Goal: Information Seeking & Learning: Find specific page/section

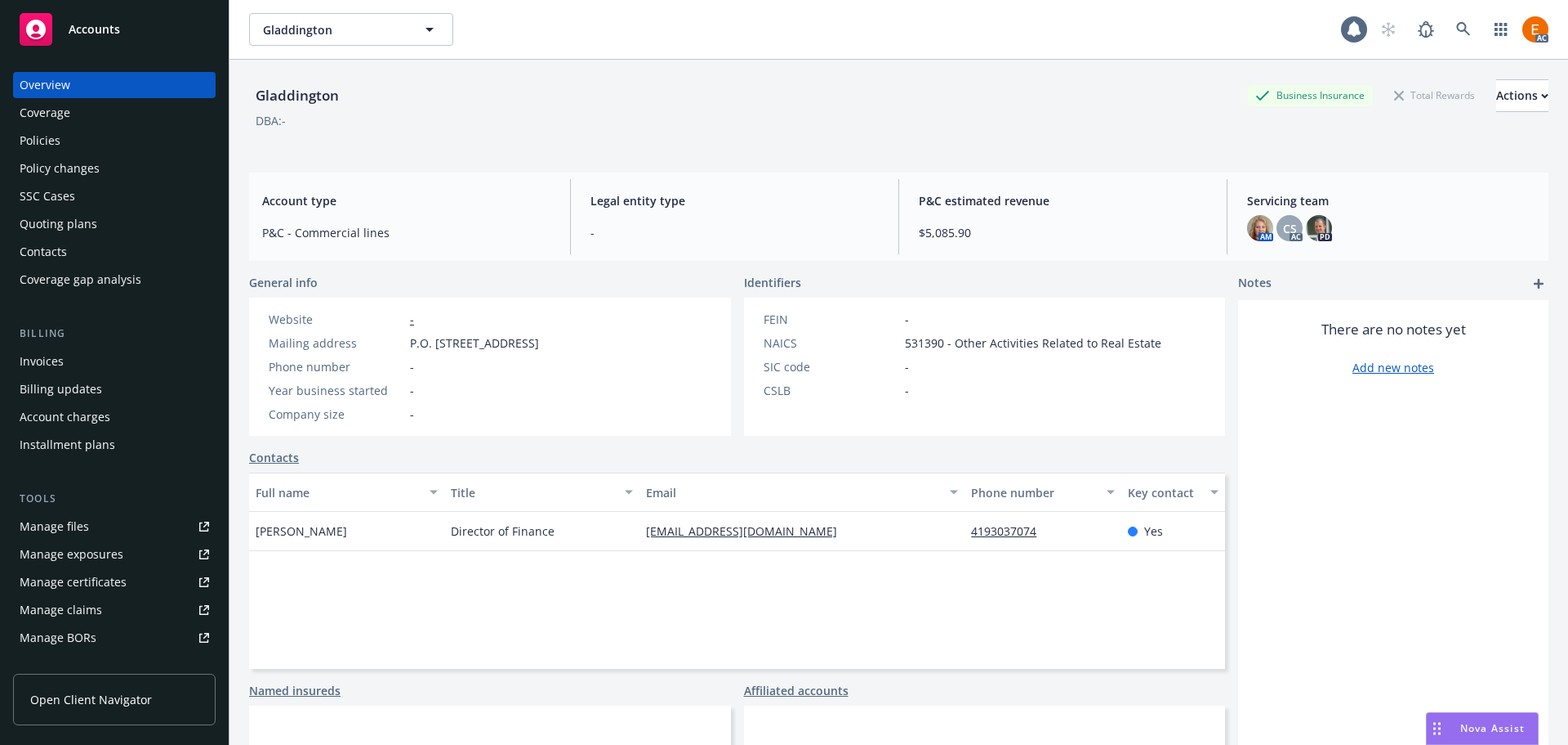
click at [140, 141] on div "Policies" at bounding box center [114, 140] width 190 height 26
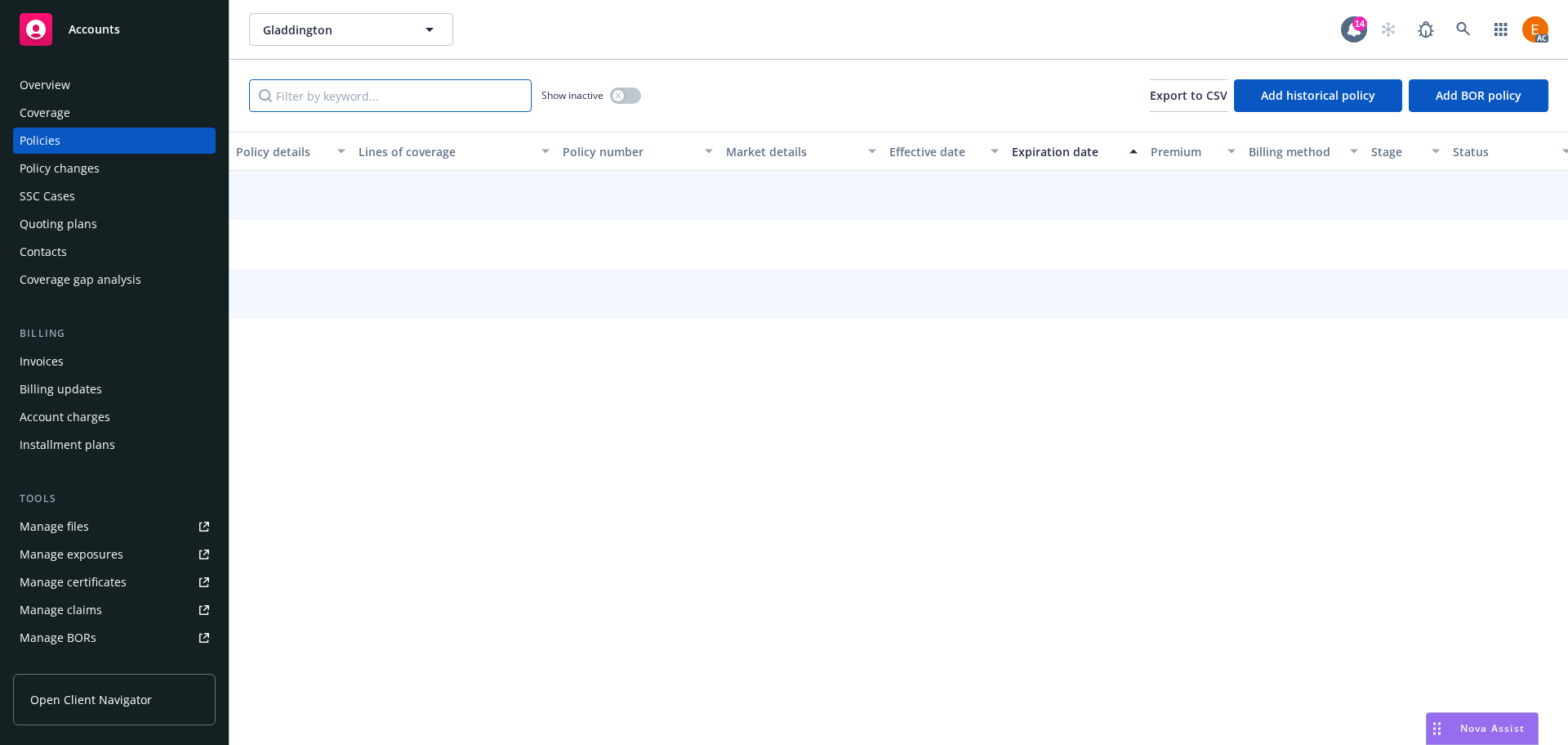
click at [436, 108] on input "Filter by keyword..." at bounding box center [391, 95] width 283 height 33
paste input "2381639 V1"
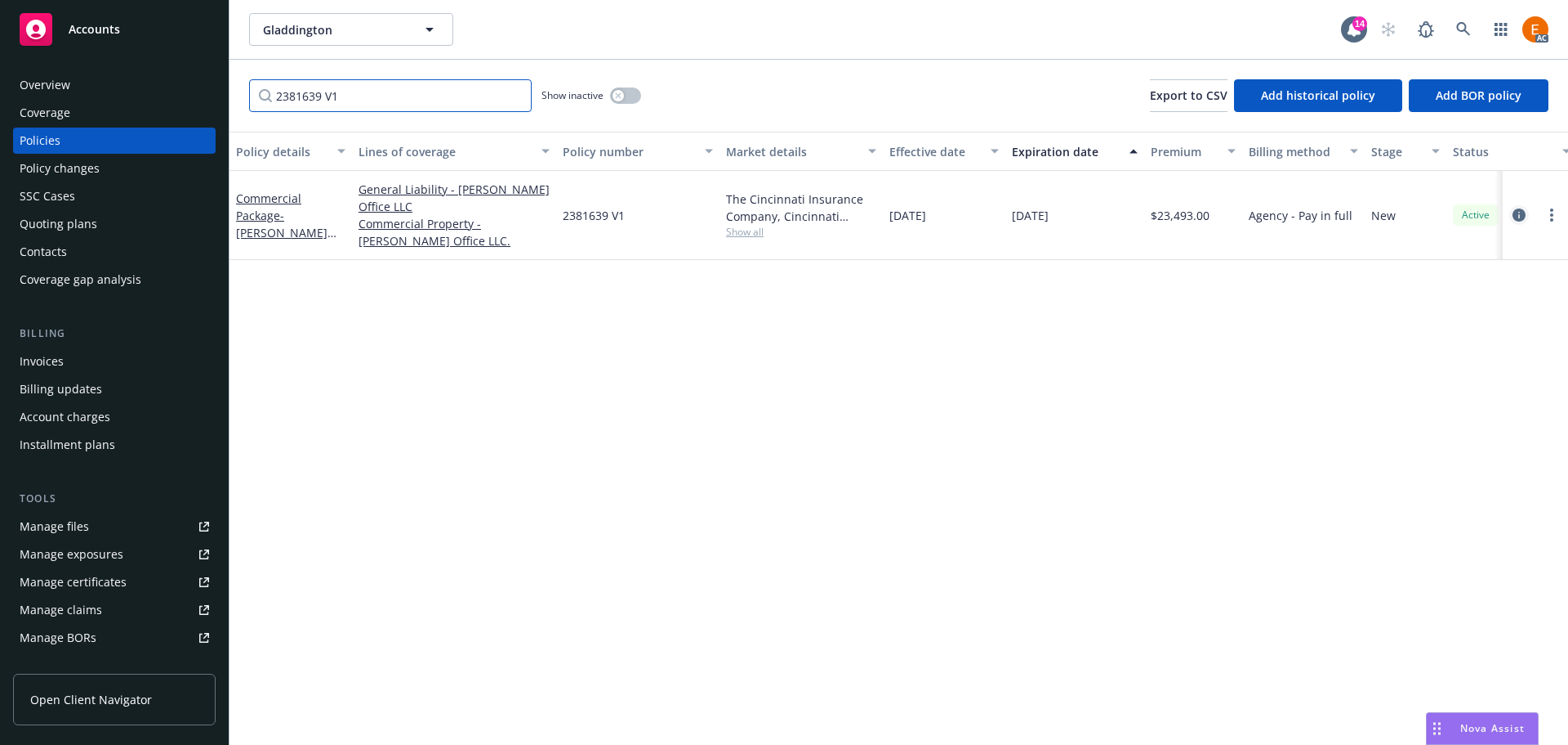
type input "2381639 V1"
click at [1511, 214] on link "circleInformation" at bounding box center [1519, 215] width 19 height 19
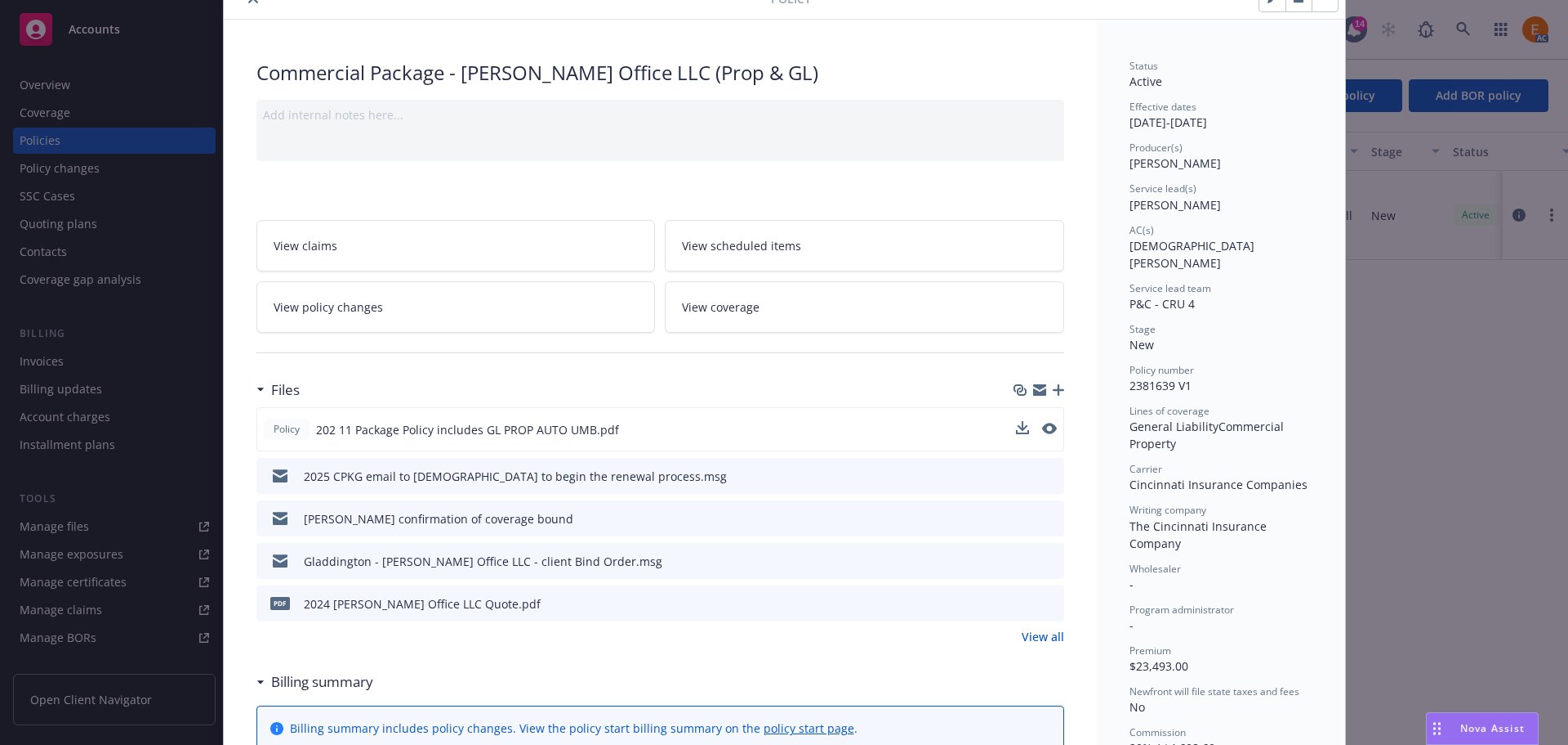
scroll to position [82, 0]
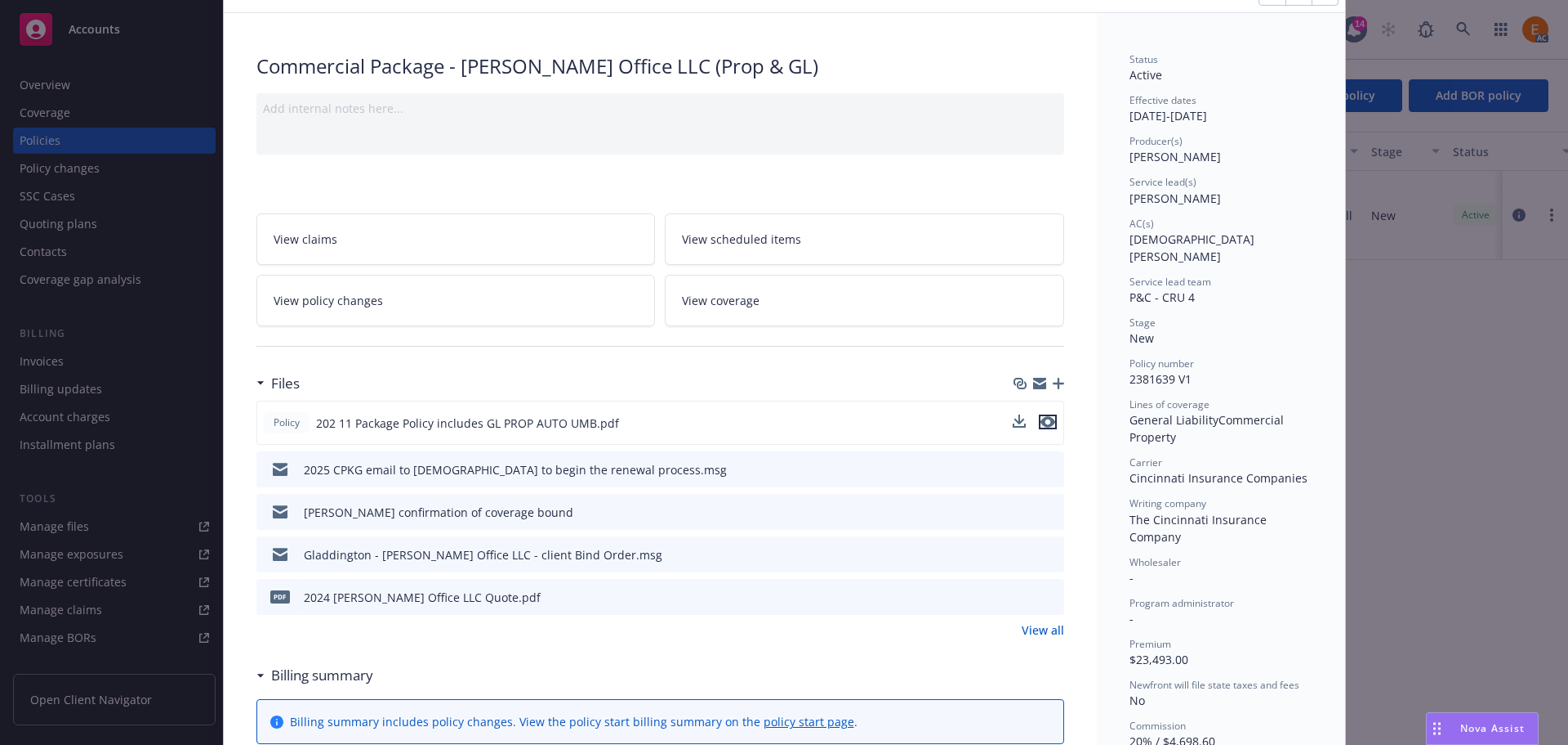
click at [1044, 425] on icon "preview file" at bounding box center [1048, 422] width 14 height 12
click at [1048, 508] on icon "preview file" at bounding box center [1049, 511] width 14 height 12
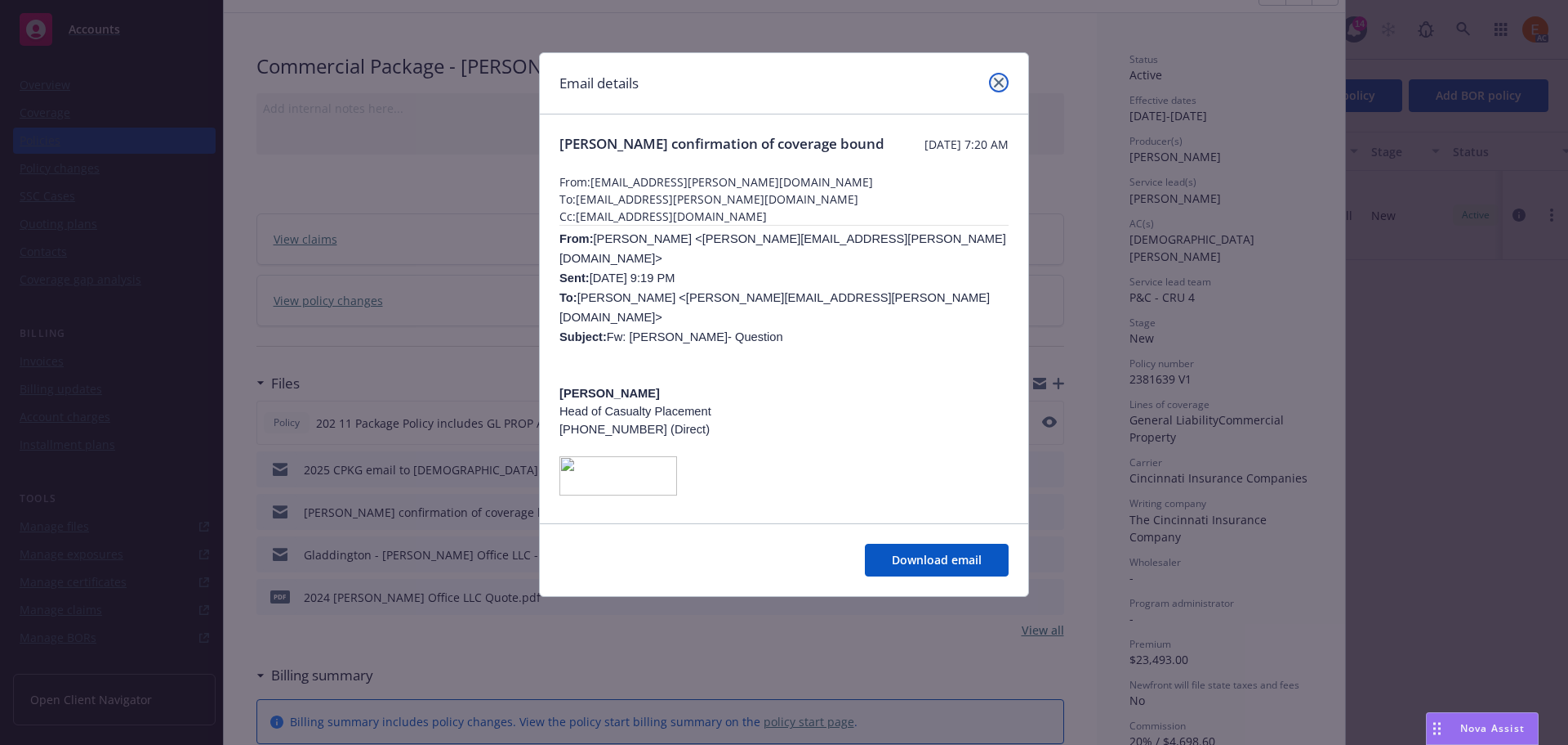
click at [999, 80] on icon "close" at bounding box center [999, 83] width 10 height 10
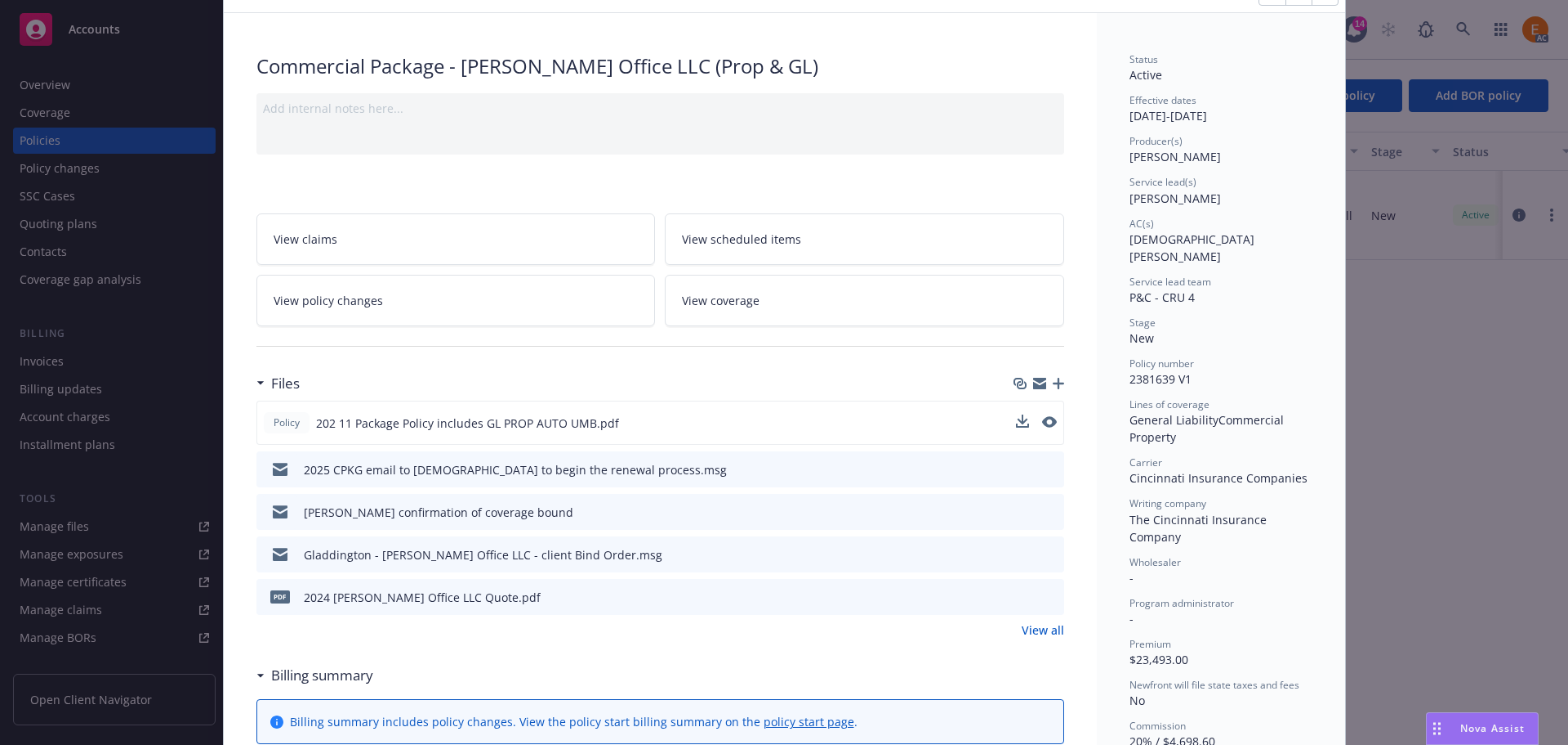
click at [1048, 552] on icon "preview file" at bounding box center [1049, 553] width 14 height 12
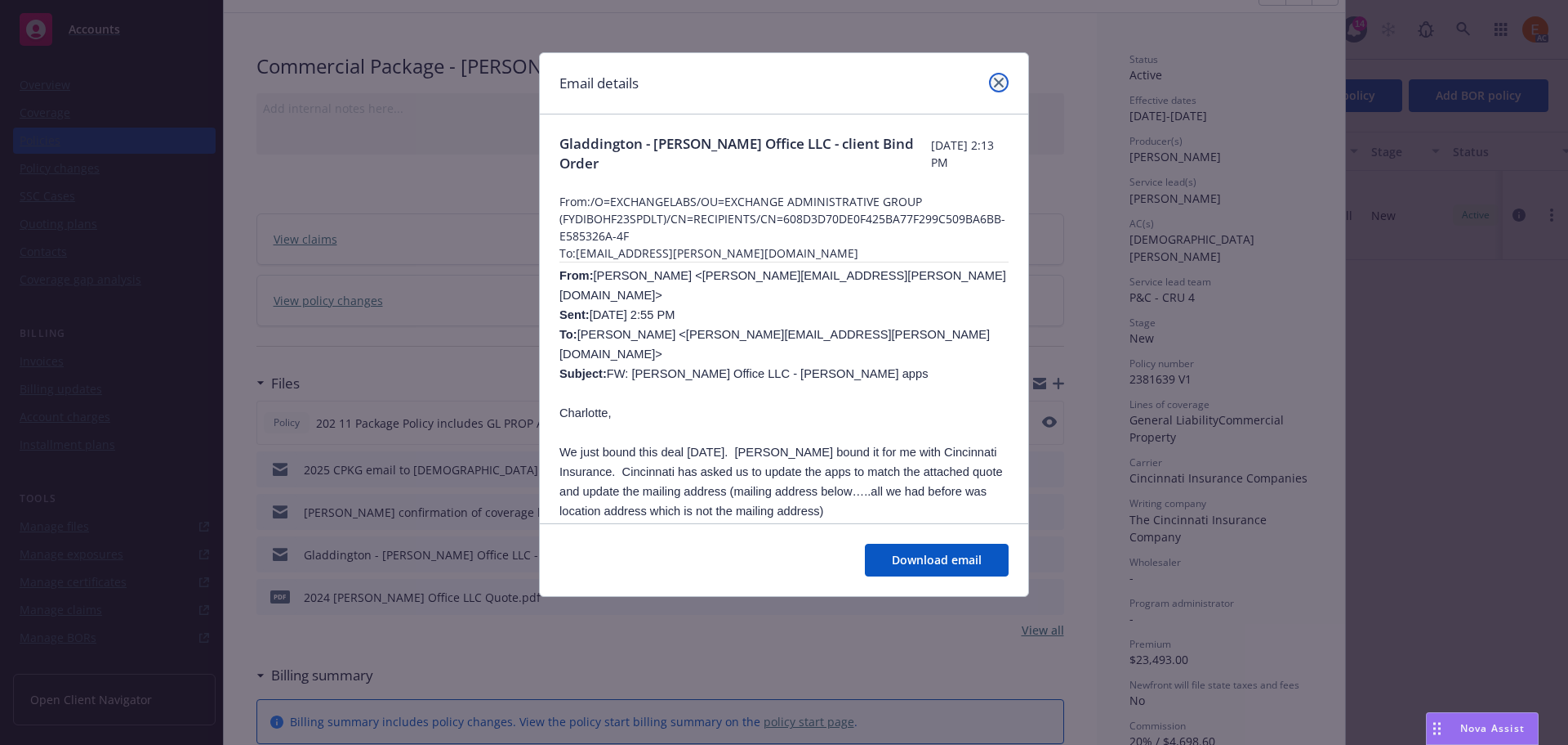
click at [999, 84] on icon "close" at bounding box center [999, 83] width 10 height 10
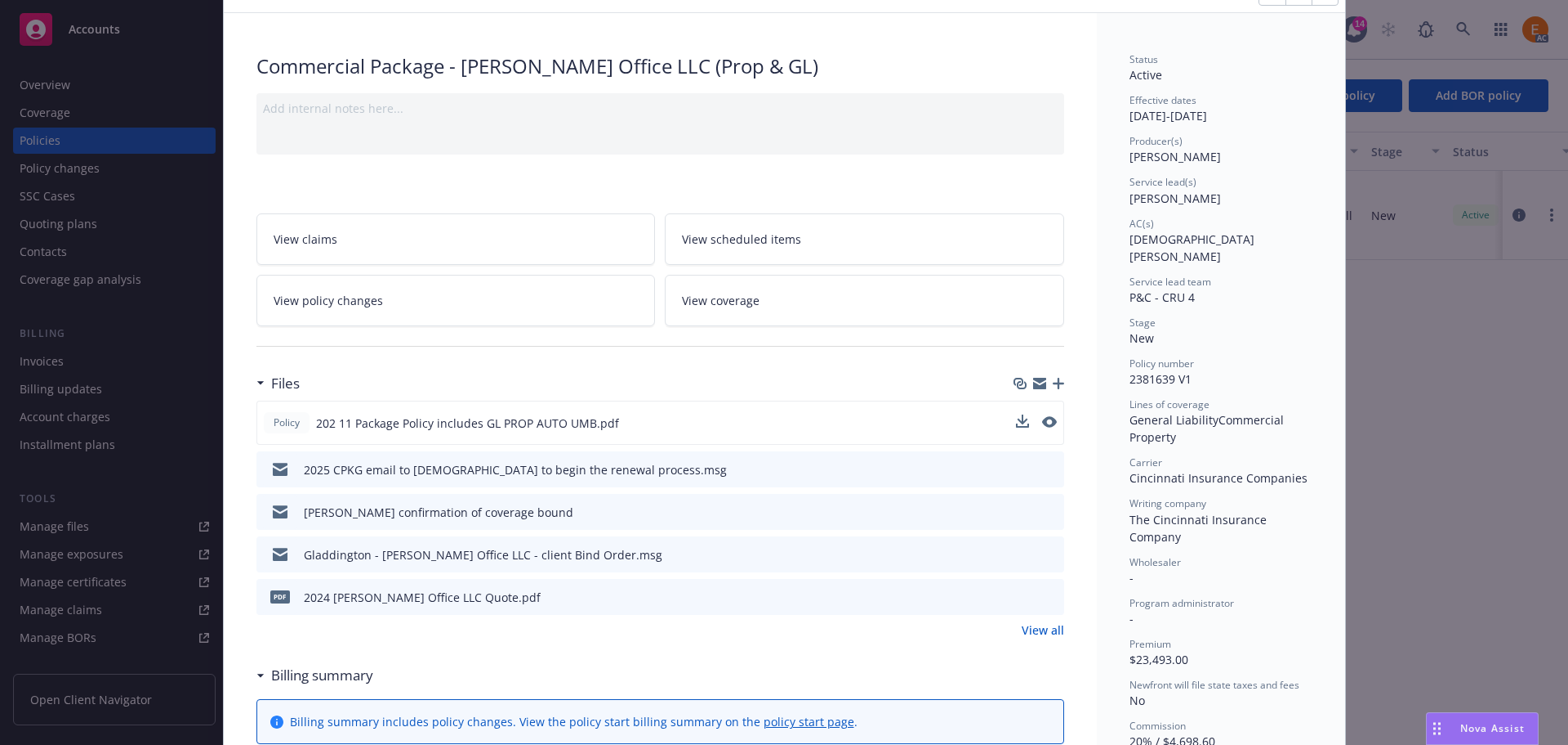
click at [1043, 625] on link "View all" at bounding box center [1043, 629] width 42 height 17
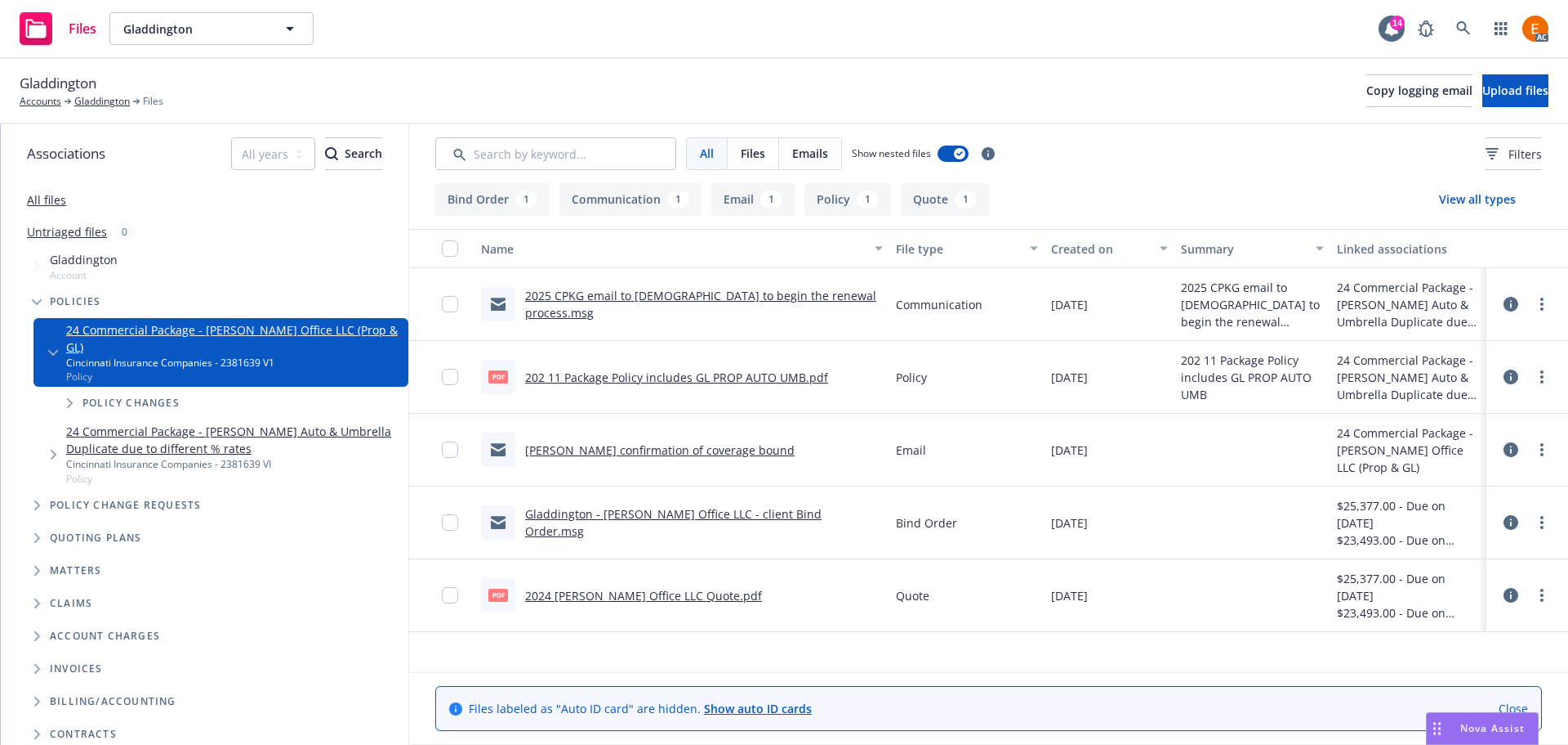
click at [797, 308] on link "2025 CPKG email to [DEMOGRAPHIC_DATA] to begin the renewal process.msg" at bounding box center [700, 304] width 351 height 33
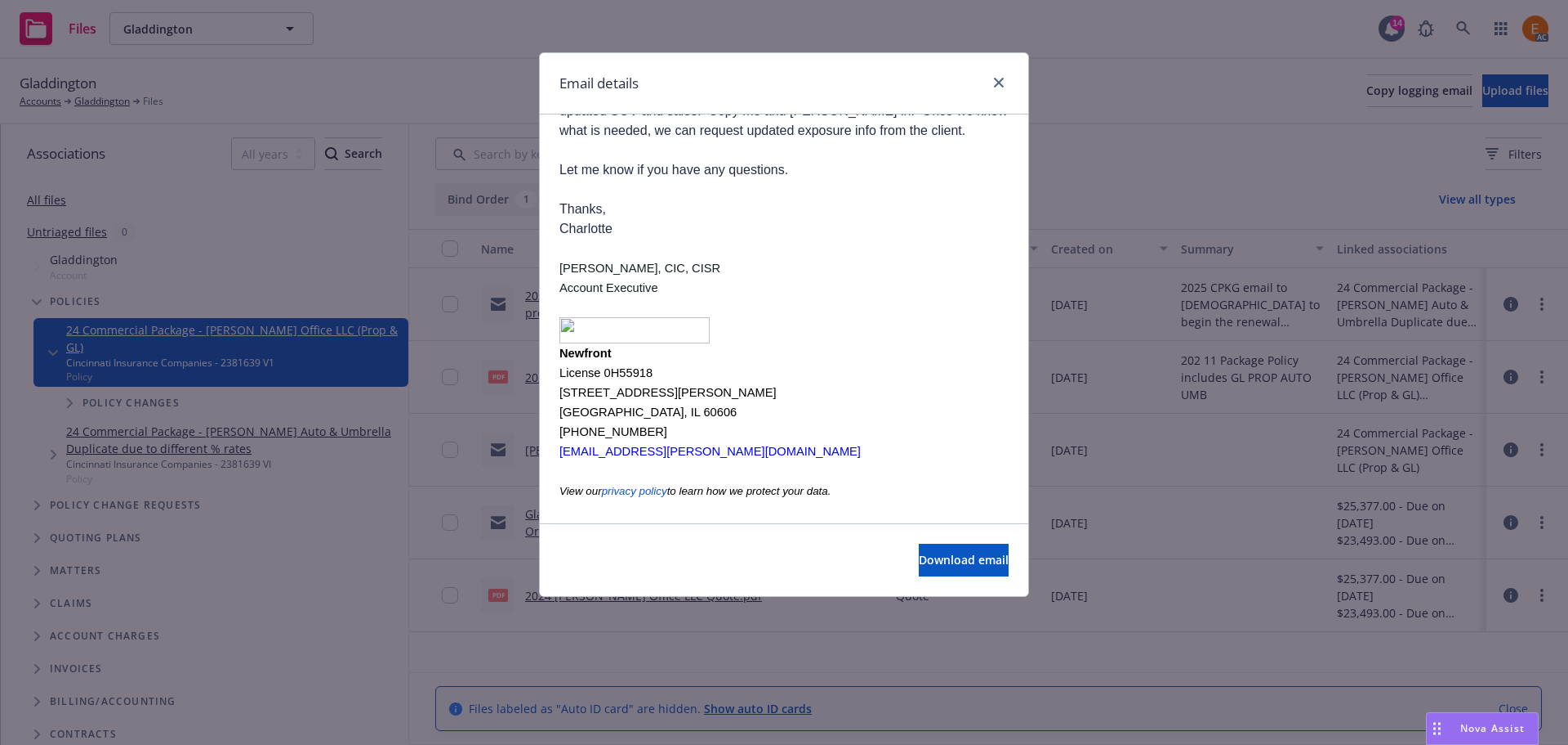
scroll to position [353, 0]
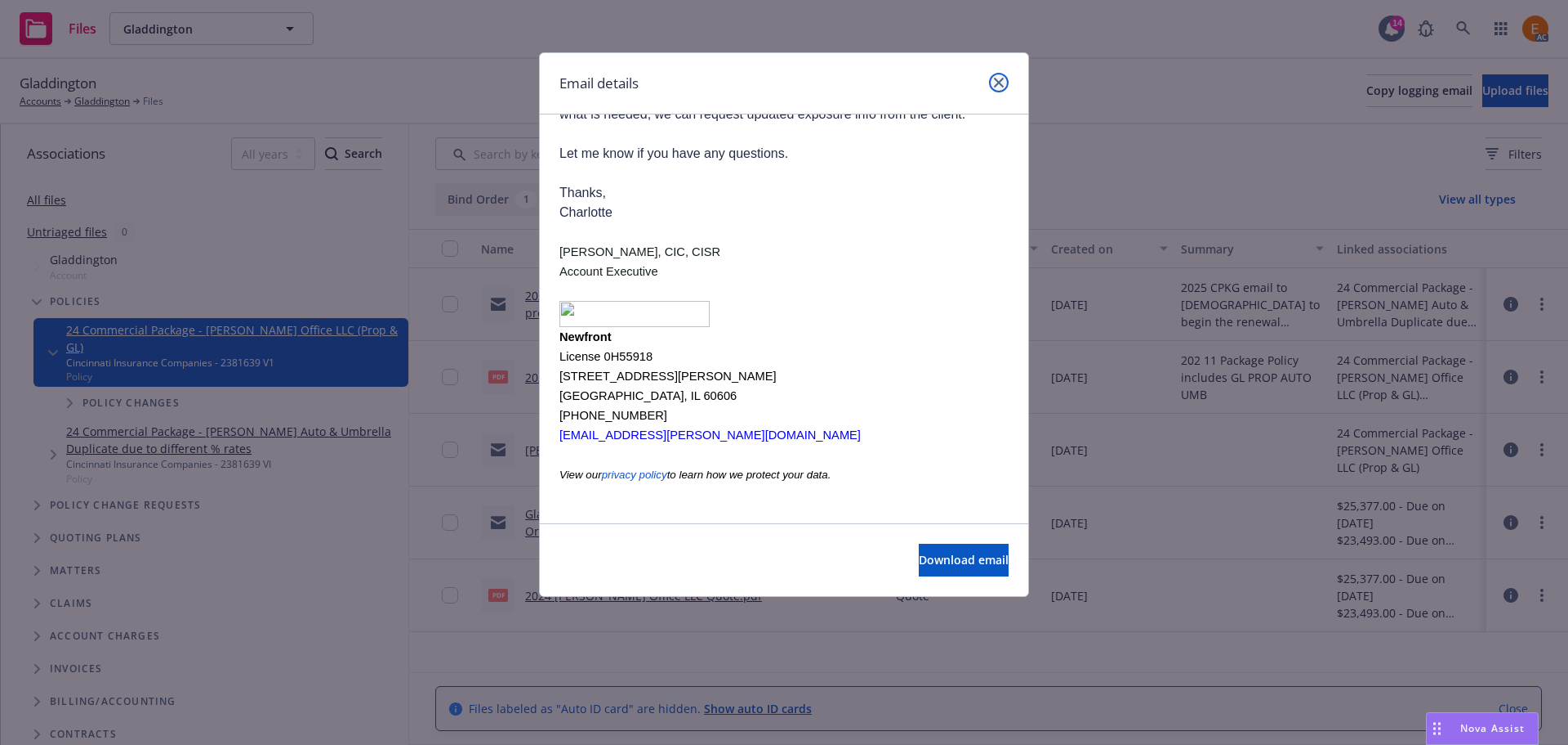
click at [995, 84] on icon "close" at bounding box center [999, 83] width 10 height 10
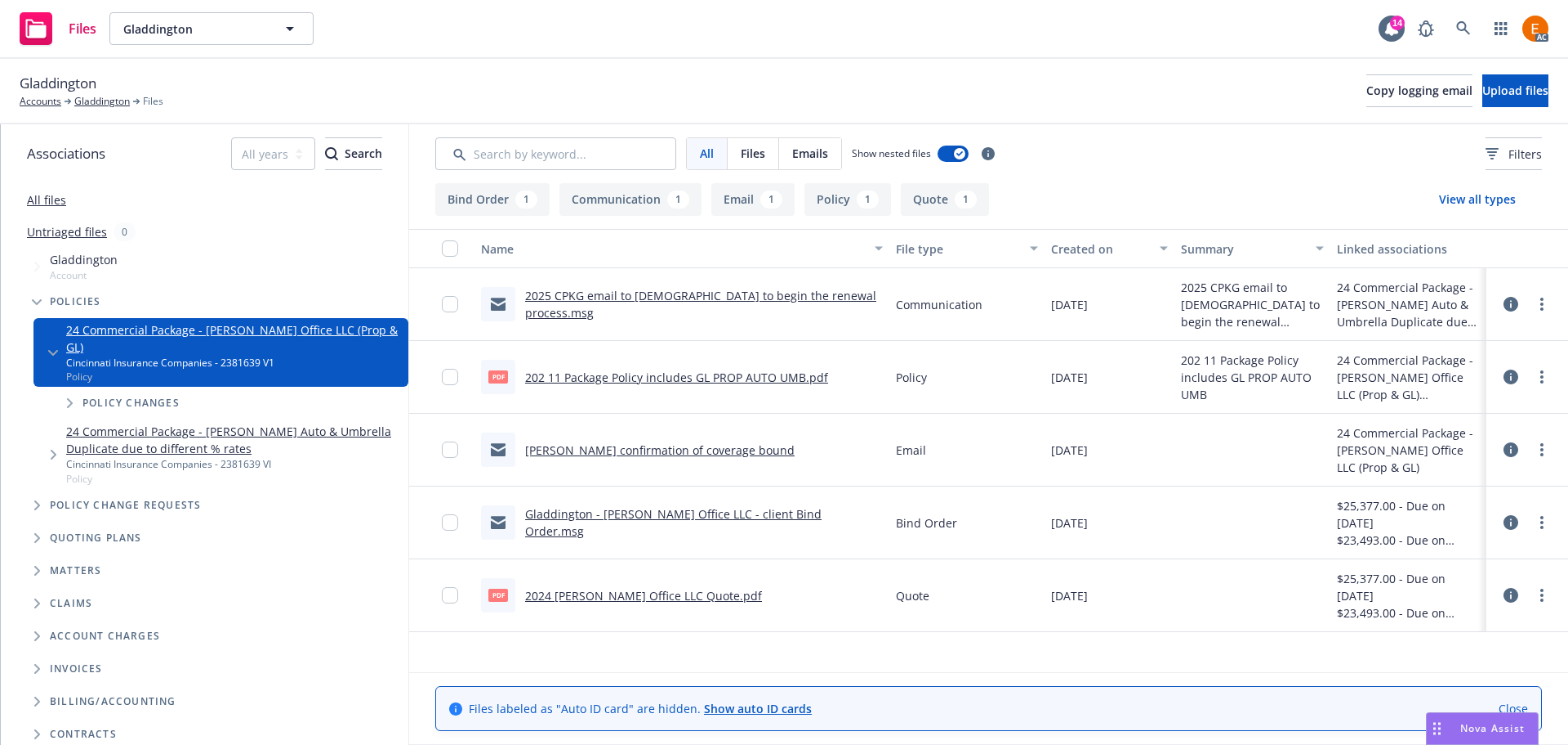
click at [815, 526] on link "Gladdington - [PERSON_NAME] Office LLC - client Bind Order.msg" at bounding box center [673, 523] width 296 height 33
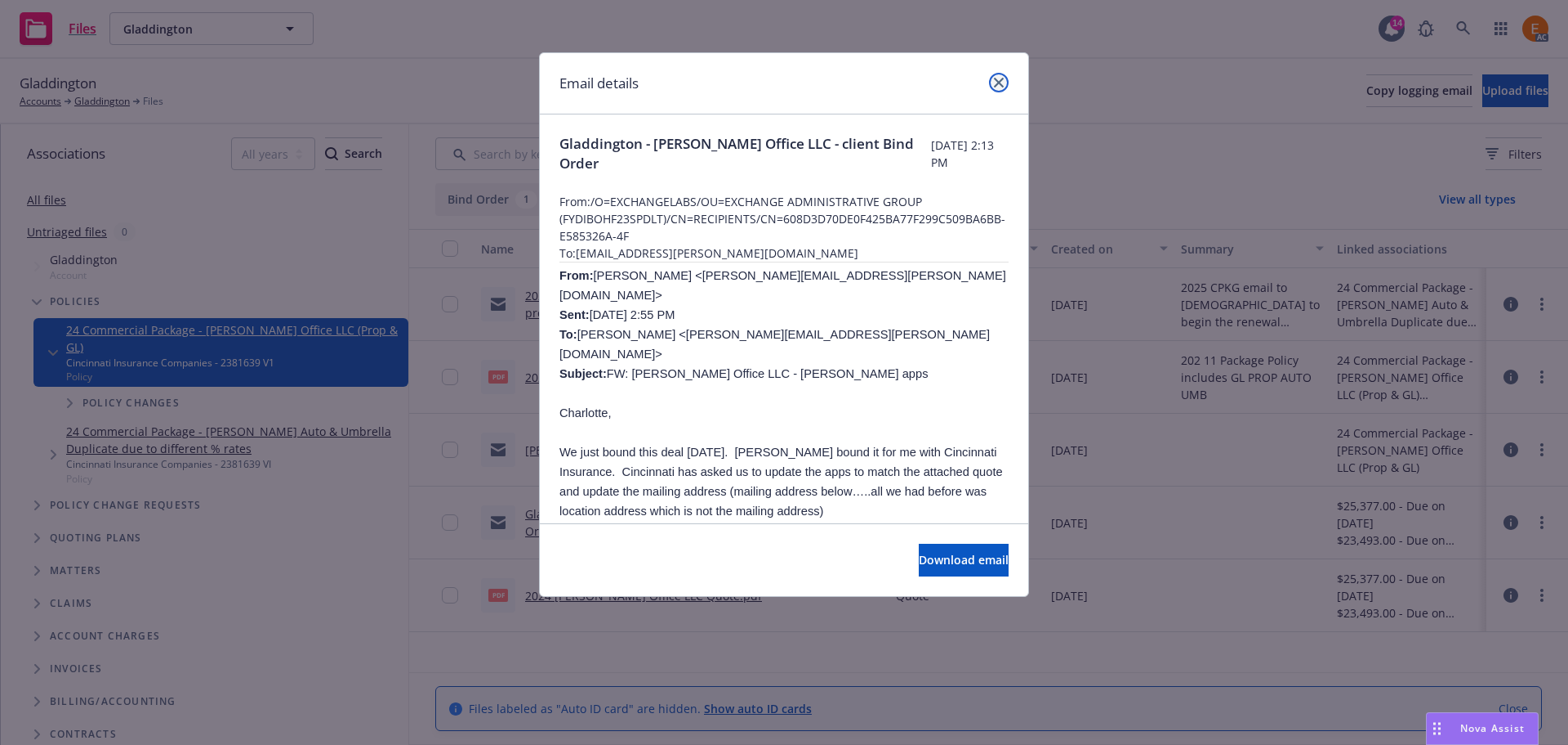
click at [991, 84] on link "close" at bounding box center [999, 83] width 19 height 19
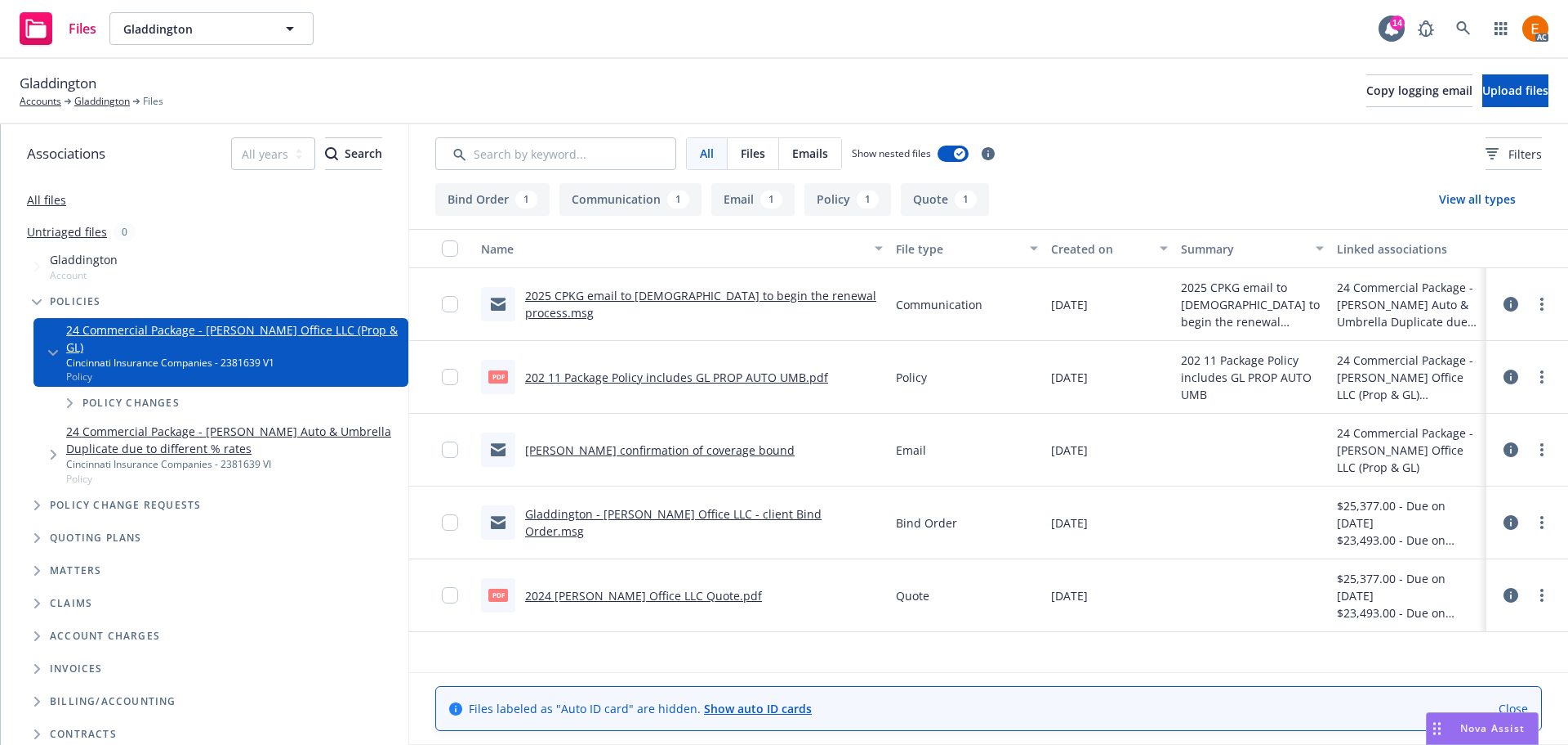
click at [667, 591] on link "2024 [PERSON_NAME] Office LLC Quote.pdf" at bounding box center [644, 596] width 237 height 15
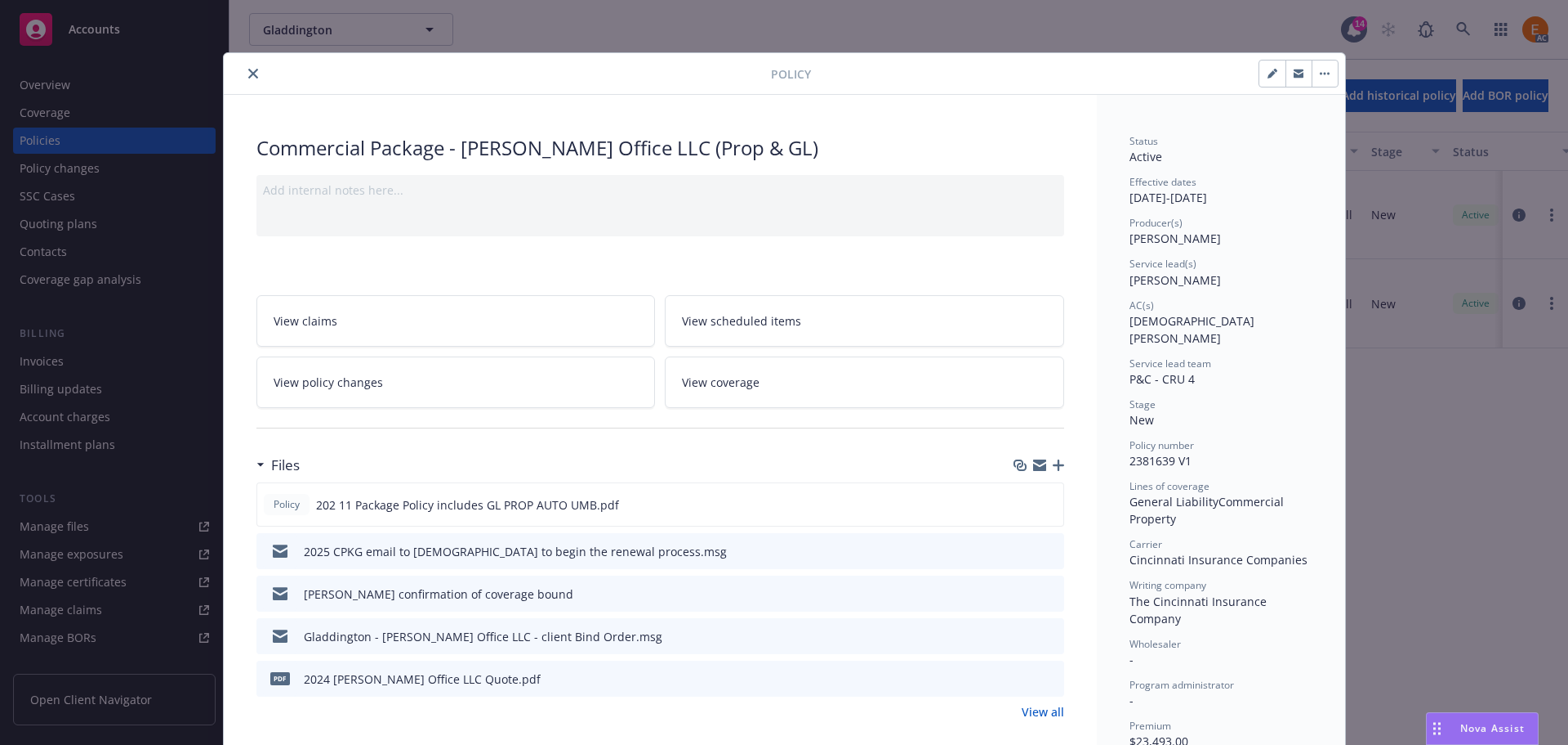
click at [244, 66] on button "close" at bounding box center [253, 73] width 19 height 19
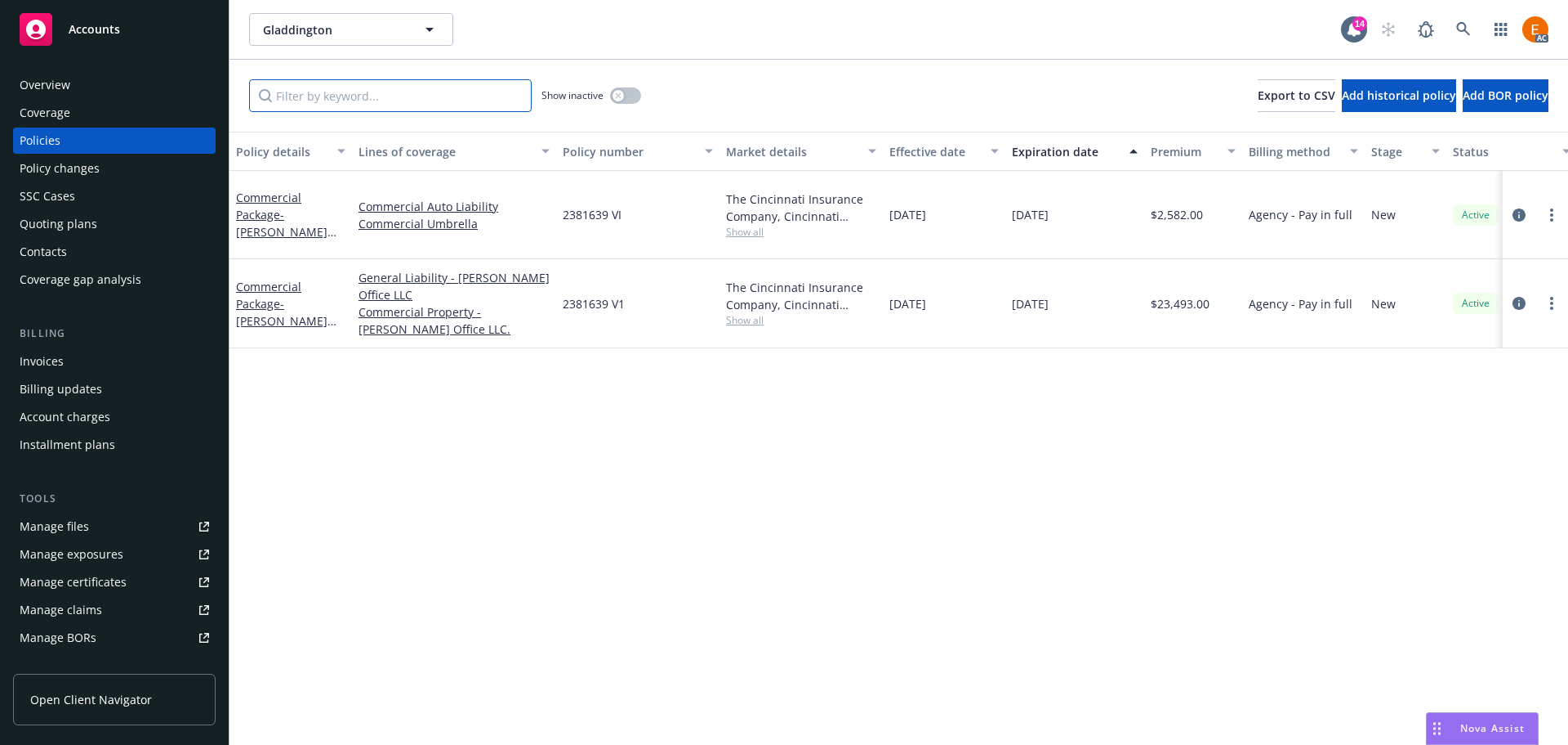
click at [430, 90] on input "Filter by keyword..." at bounding box center [391, 95] width 283 height 33
paste input "2381639 VI"
type input "2381639 VI"
click at [1525, 296] on icon "circleInformation" at bounding box center [1520, 303] width 13 height 13
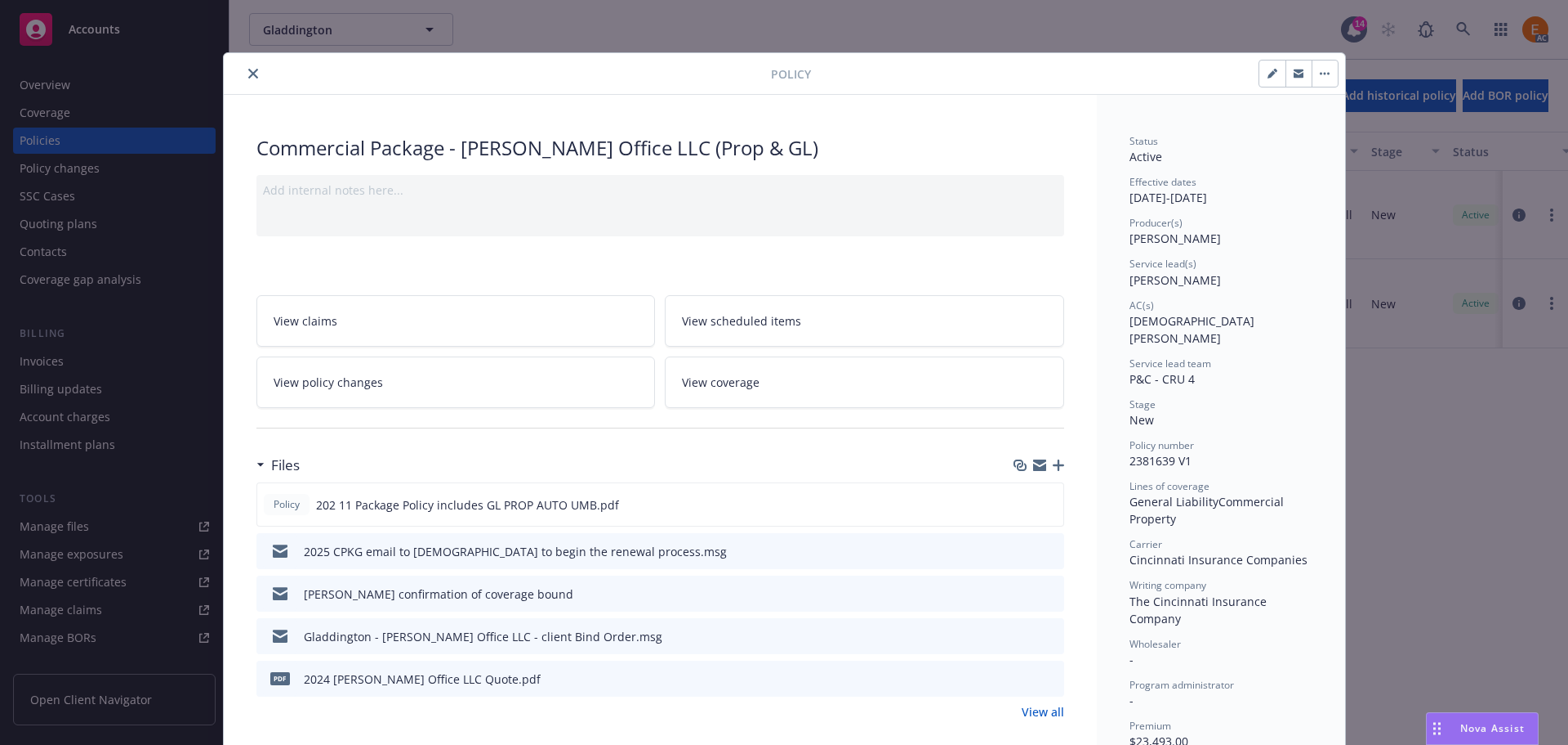
scroll to position [49, 0]
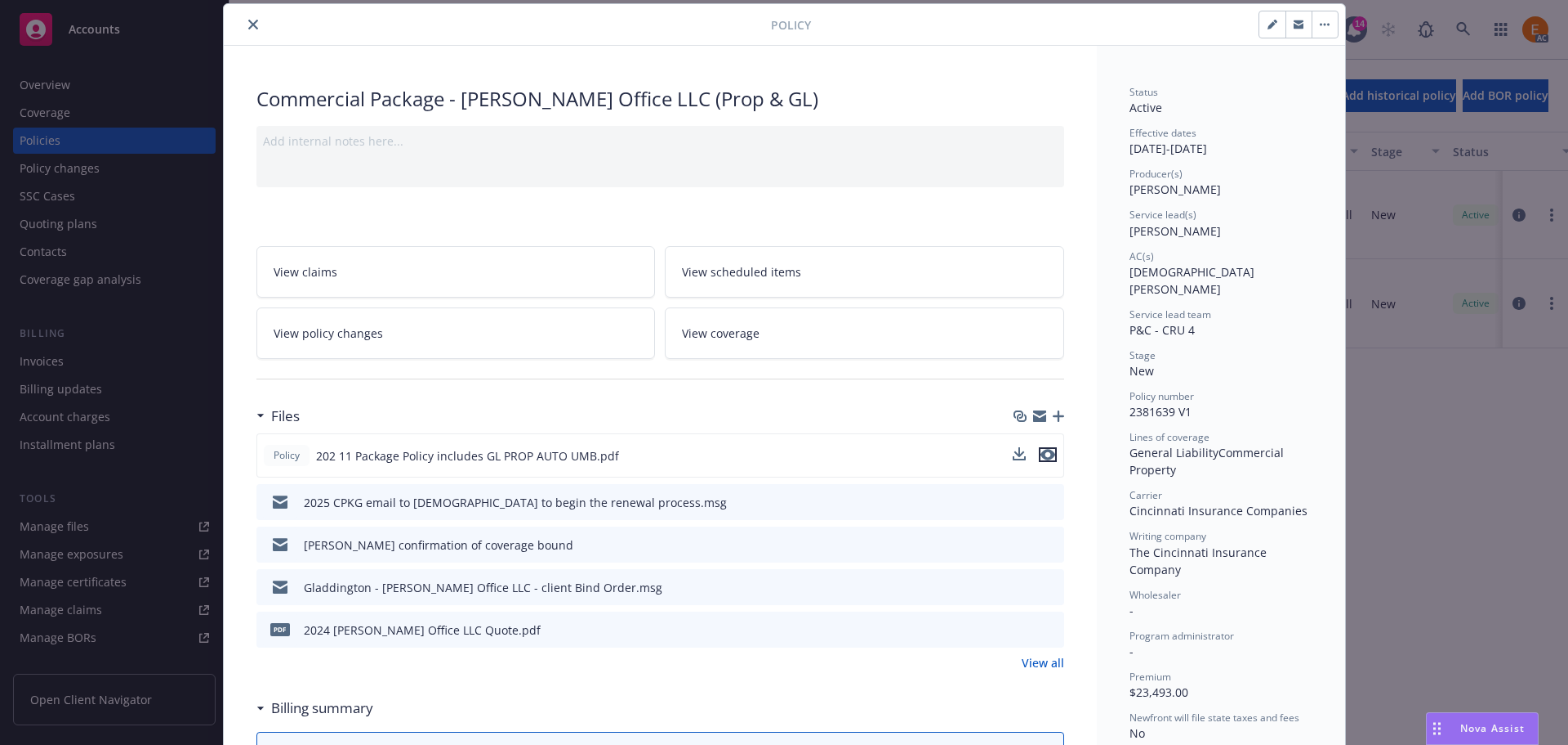
click at [1047, 457] on icon "preview file" at bounding box center [1048, 454] width 14 height 12
click at [253, 24] on button "close" at bounding box center [253, 24] width 19 height 19
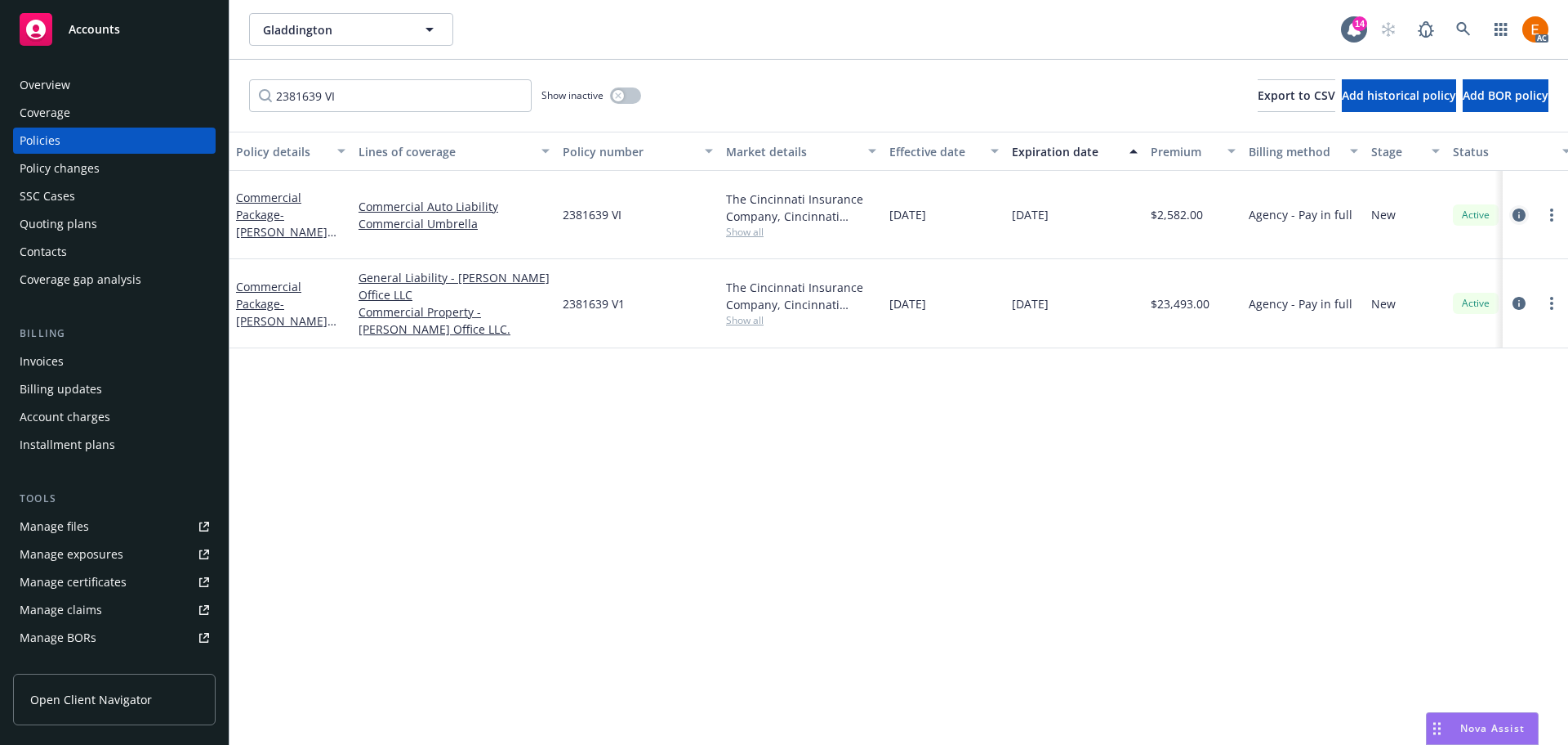
click at [1520, 209] on icon "circleInformation" at bounding box center [1520, 216] width 13 height 13
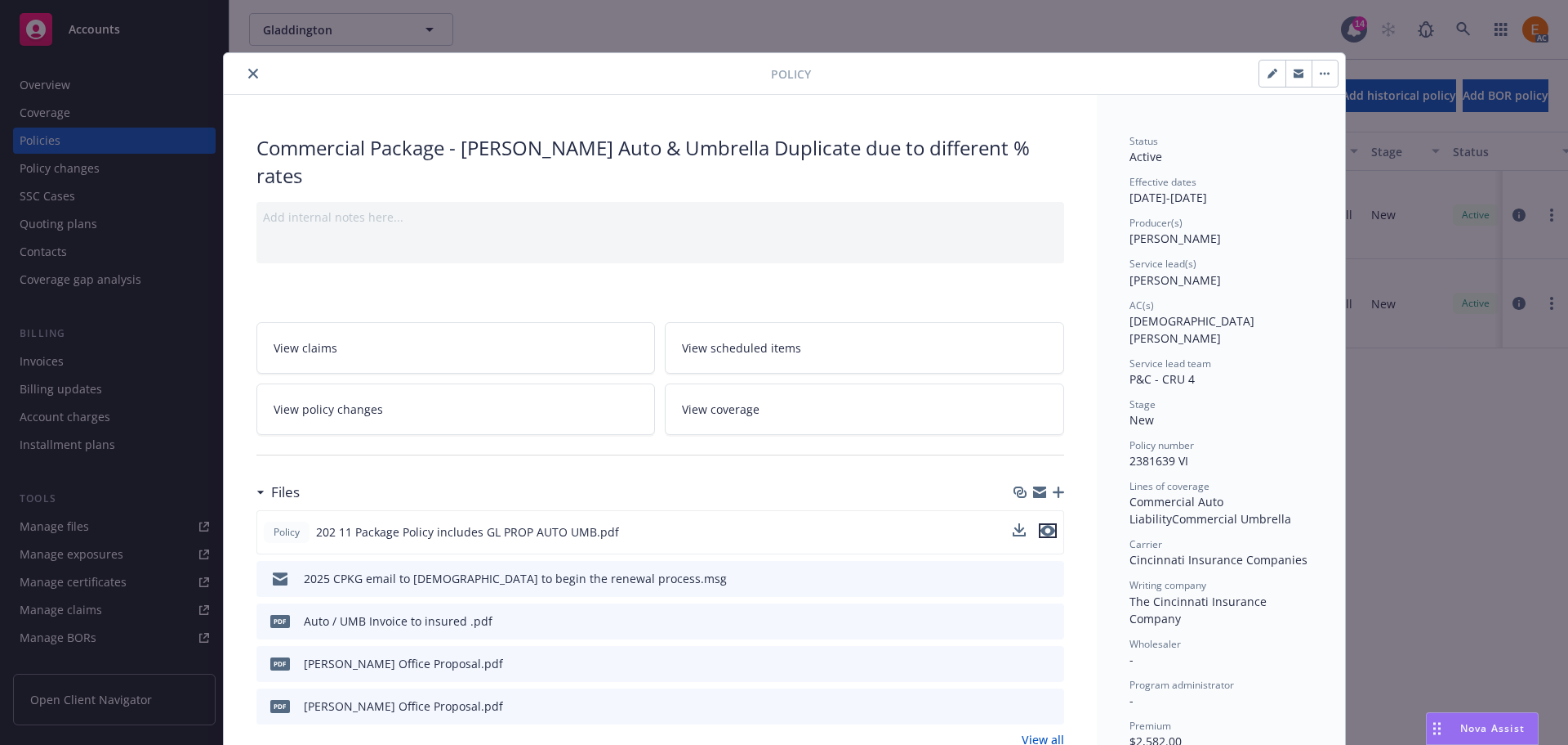
click at [1041, 525] on icon "preview file" at bounding box center [1048, 530] width 14 height 12
